Goal: Task Accomplishment & Management: Manage account settings

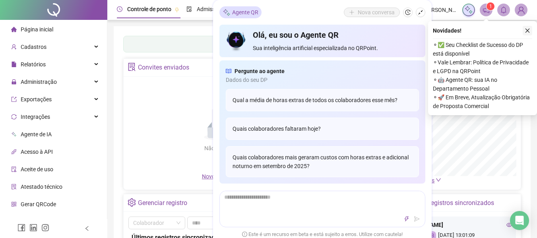
click at [528, 31] on icon "close" at bounding box center [528, 31] width 4 height 4
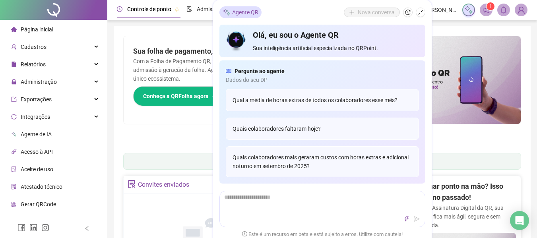
click at [179, 137] on div "Pague o QRPoint com Cartão de Crédito Sua assinatura: mais segurança, prática e…" at bounding box center [322, 91] width 398 height 111
click at [487, 4] on sup "1" at bounding box center [491, 6] width 8 height 8
click at [423, 12] on button "button" at bounding box center [421, 13] width 10 height 10
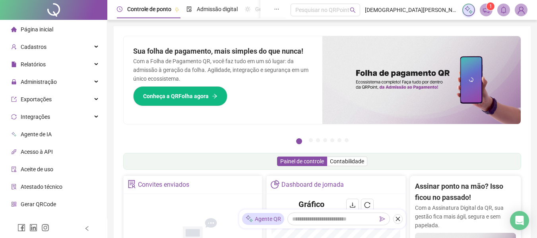
click at [487, 6] on sup "1" at bounding box center [491, 6] width 8 height 8
click at [485, 9] on icon "notification" at bounding box center [486, 10] width 6 height 6
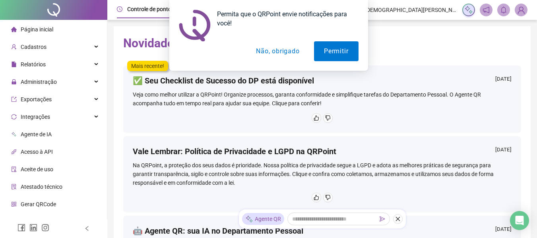
click at [289, 51] on button "Não, obrigado" at bounding box center [277, 51] width 63 height 20
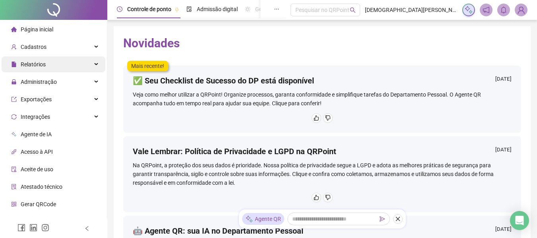
click at [89, 71] on div "Relatórios" at bounding box center [54, 64] width 104 height 16
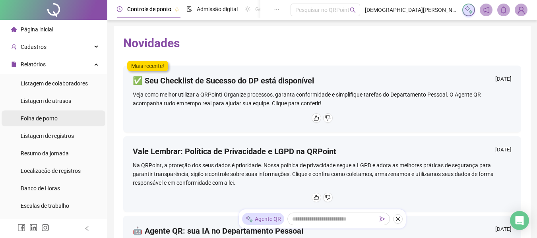
click at [49, 120] on span "Folha de ponto" at bounding box center [39, 118] width 37 height 6
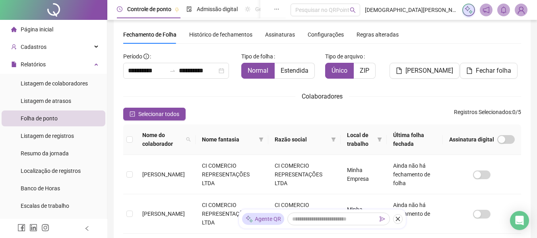
click at [438, 48] on div "**********" at bounding box center [322, 201] width 398 height 352
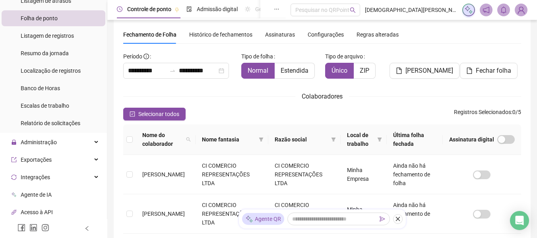
scroll to position [99, 0]
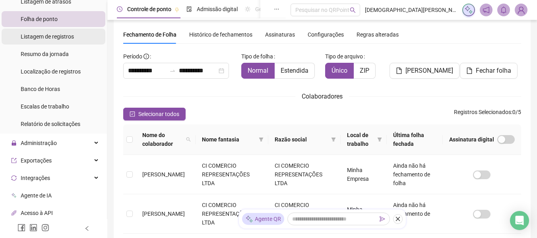
click at [55, 36] on span "Listagem de registros" at bounding box center [47, 36] width 53 height 6
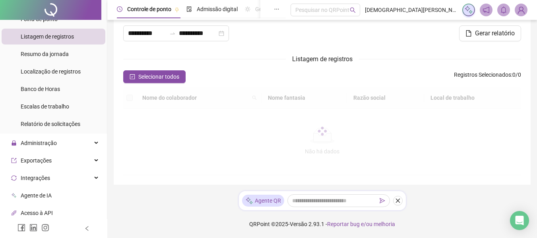
type input "**********"
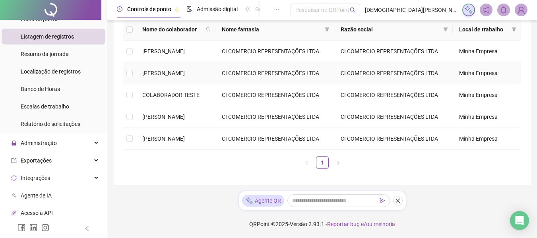
scroll to position [99, 0]
click at [332, 150] on td "CI COMERCIO REPRESENTAÇÕES LTDA" at bounding box center [274, 139] width 119 height 22
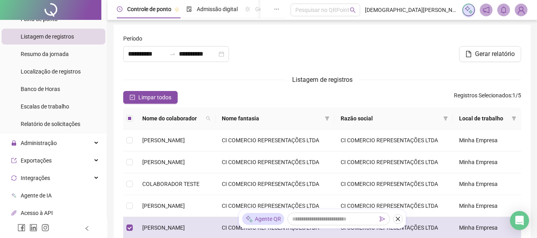
scroll to position [0, 0]
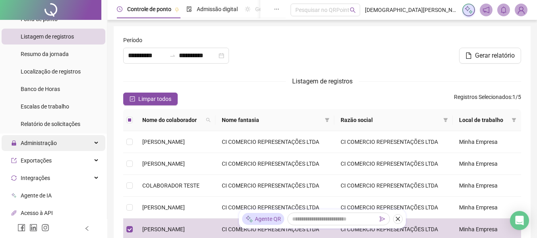
click at [90, 141] on div "Administração" at bounding box center [54, 143] width 104 height 16
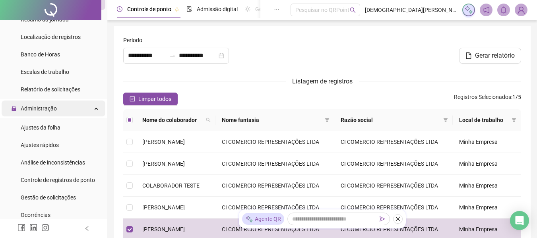
scroll to position [134, 0]
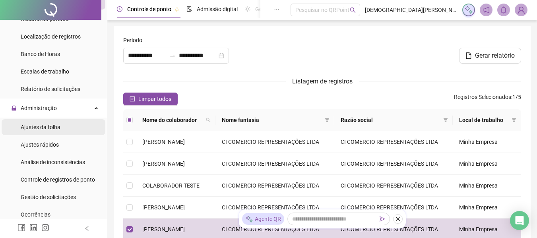
click at [65, 122] on li "Ajustes da folha" at bounding box center [54, 127] width 104 height 16
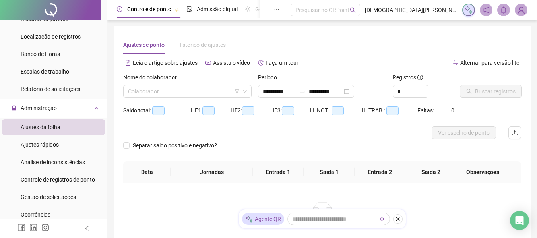
type input "**********"
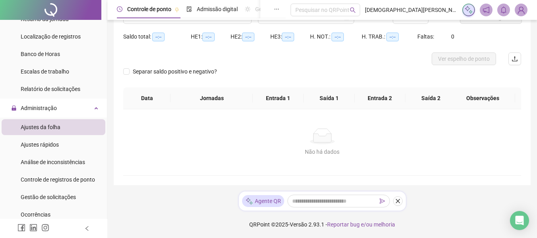
scroll to position [74, 0]
click at [82, 191] on li "Gestão de solicitações" at bounding box center [54, 197] width 104 height 16
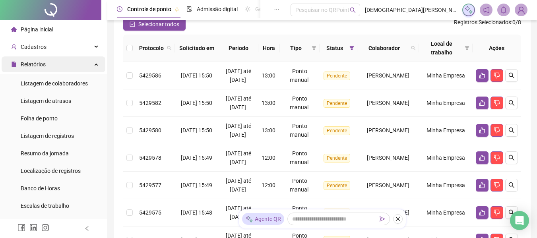
click at [90, 67] on div "Relatórios" at bounding box center [54, 64] width 104 height 16
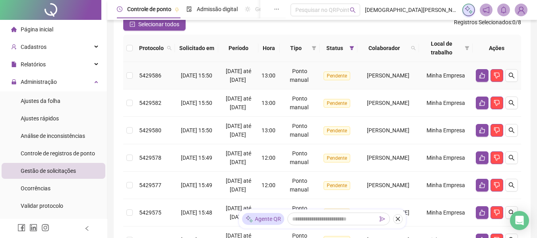
click at [276, 81] on td "13:00" at bounding box center [268, 75] width 21 height 27
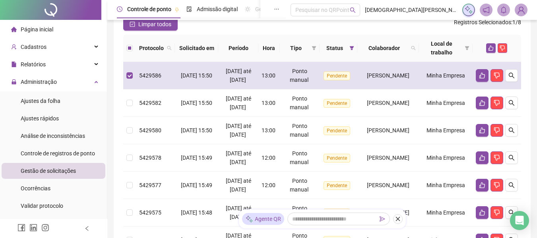
click at [276, 81] on td "13:00" at bounding box center [268, 75] width 21 height 27
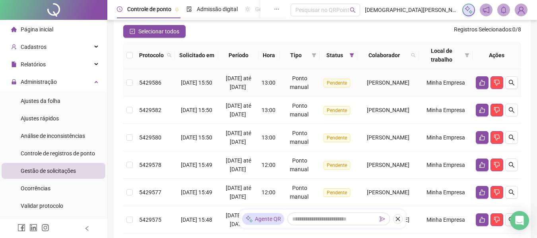
scroll to position [67, 0]
click at [514, 86] on icon "search" at bounding box center [511, 83] width 6 height 6
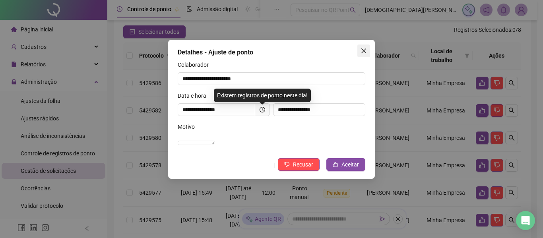
click at [361, 54] on icon "close" at bounding box center [364, 51] width 6 height 6
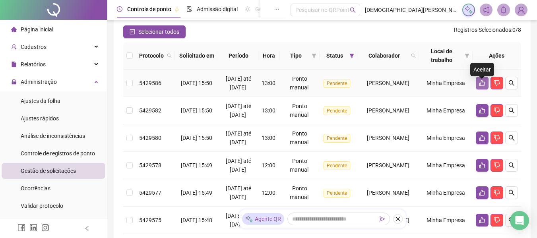
click at [480, 83] on button "button" at bounding box center [482, 83] width 13 height 13
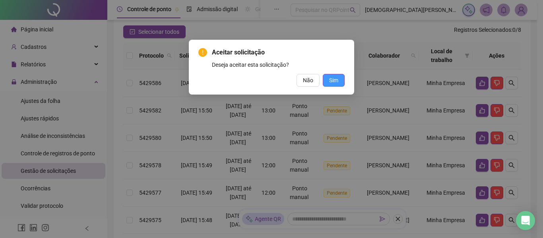
click at [338, 77] on span "Sim" at bounding box center [333, 80] width 9 height 9
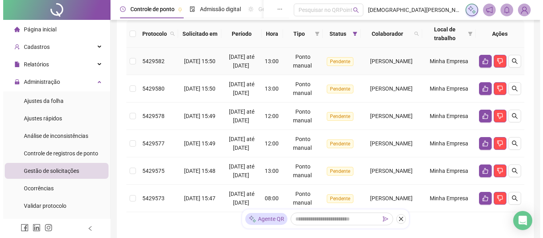
scroll to position [45, 0]
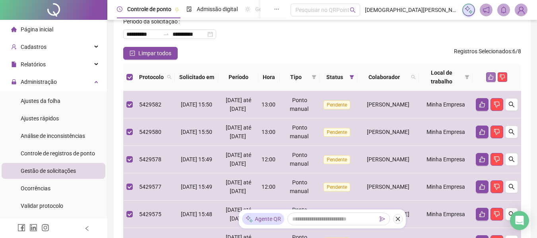
click at [487, 77] on button "button" at bounding box center [491, 77] width 10 height 10
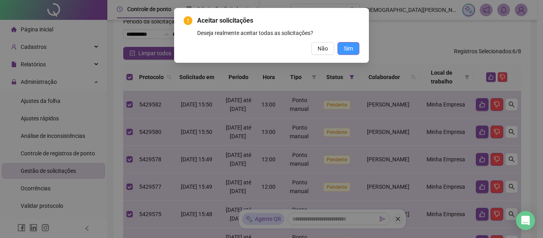
click at [344, 50] on span "Sim" at bounding box center [348, 48] width 9 height 9
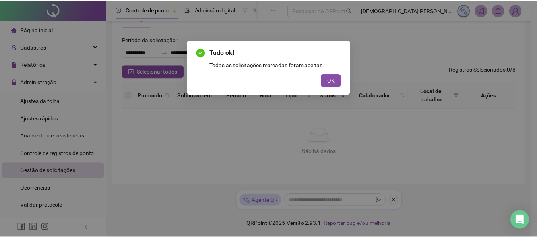
scroll to position [27, 0]
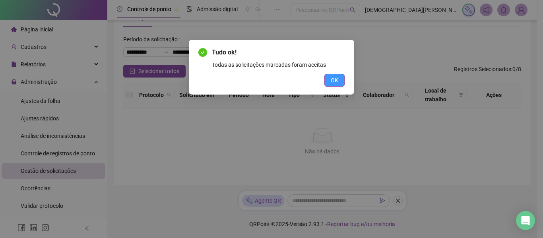
click at [340, 77] on button "OK" at bounding box center [334, 80] width 20 height 13
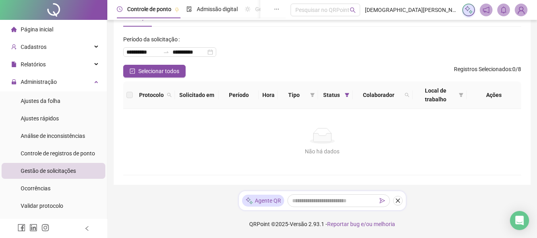
click at [524, 9] on img at bounding box center [521, 10] width 12 height 12
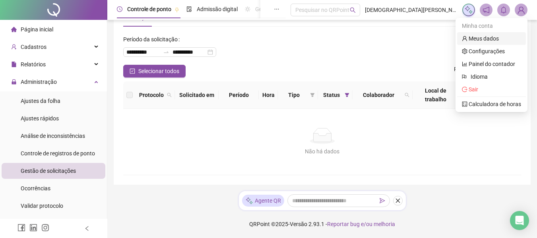
click at [499, 35] on link "Meus dados" at bounding box center [480, 38] width 37 height 6
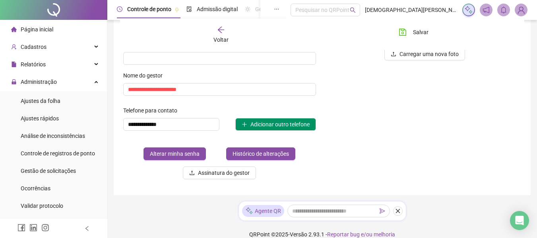
scroll to position [168, 0]
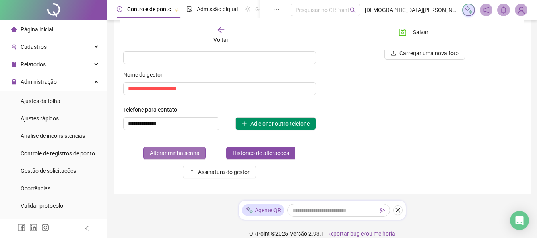
click at [191, 155] on span "Alterar minha senha" at bounding box center [175, 153] width 50 height 9
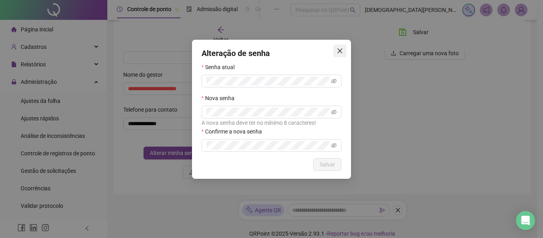
click at [339, 52] on icon "close" at bounding box center [340, 51] width 5 height 5
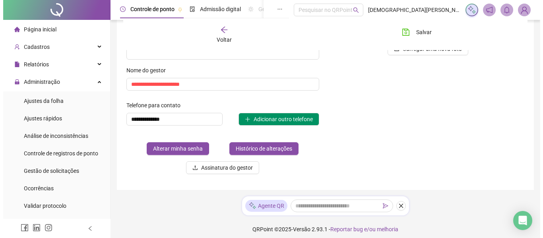
scroll to position [173, 0]
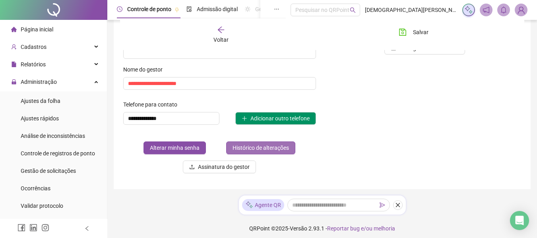
click at [280, 149] on span "Histórico de alterações" at bounding box center [261, 148] width 56 height 9
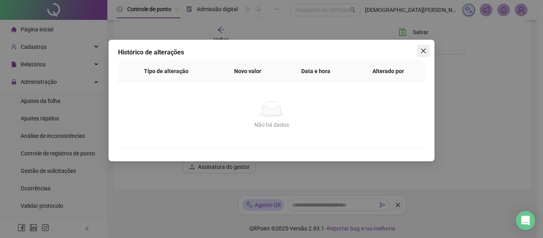
click at [423, 54] on icon "close" at bounding box center [423, 51] width 6 height 6
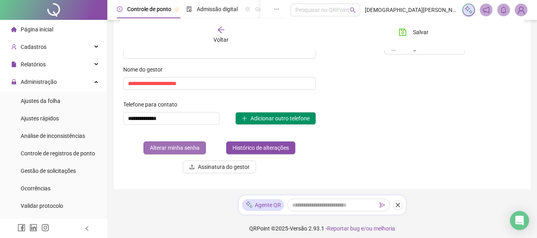
click at [165, 147] on span "Alterar minha senha" at bounding box center [175, 148] width 50 height 9
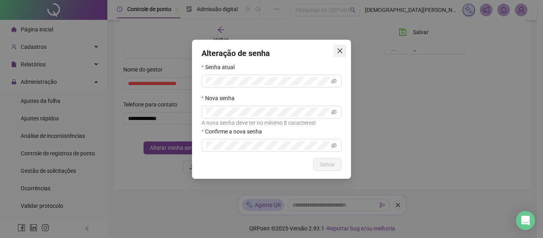
click at [341, 53] on icon "close" at bounding box center [340, 51] width 6 height 6
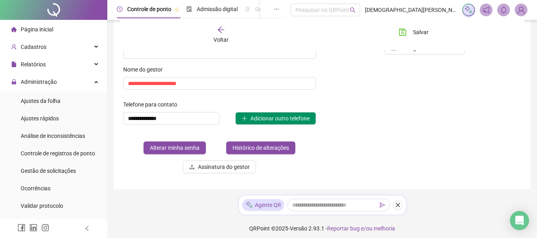
click at [524, 8] on img at bounding box center [521, 10] width 12 height 12
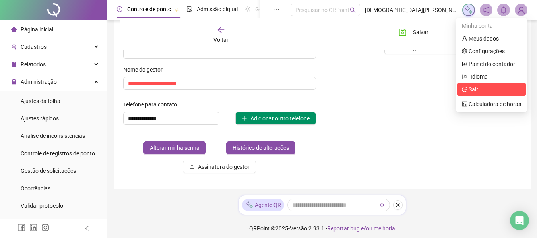
click at [474, 89] on span "Sair" at bounding box center [474, 89] width 10 height 6
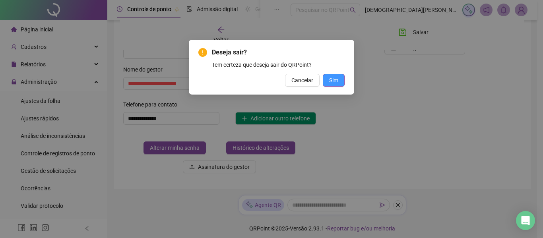
click at [337, 82] on span "Sim" at bounding box center [333, 80] width 9 height 9
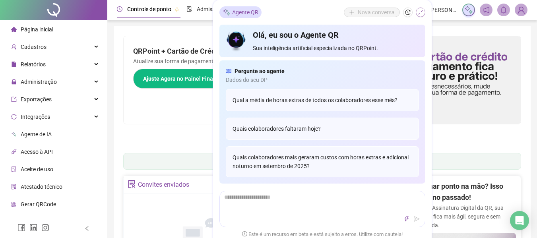
click at [419, 14] on icon "shrink" at bounding box center [421, 13] width 6 height 6
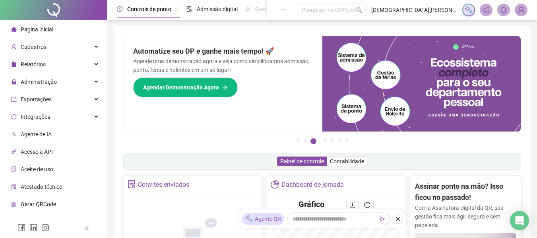
click at [295, 100] on div "Automatize seu DP e ganhe mais tempo! 🚀 Agende uma demonstração agora e veja co…" at bounding box center [223, 83] width 199 height 95
